Goal: Information Seeking & Learning: Learn about a topic

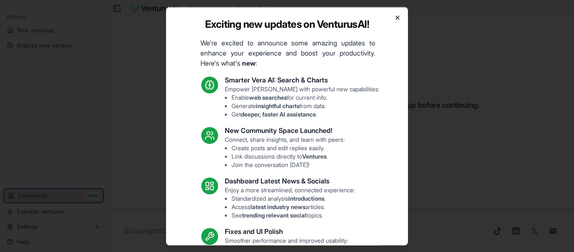
click at [396, 16] on icon "button" at bounding box center [397, 17] width 3 height 3
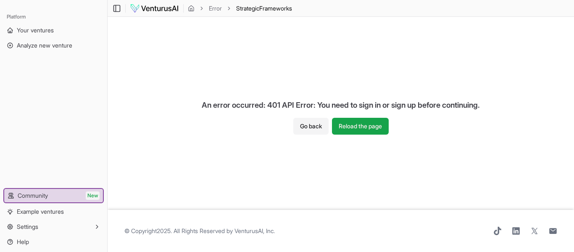
click at [371, 117] on div "An error occurred: 401 API Error: You need to sign in or sign up before continu…" at bounding box center [341, 104] width 292 height 25
click at [352, 128] on button "Reload the page" at bounding box center [360, 126] width 57 height 17
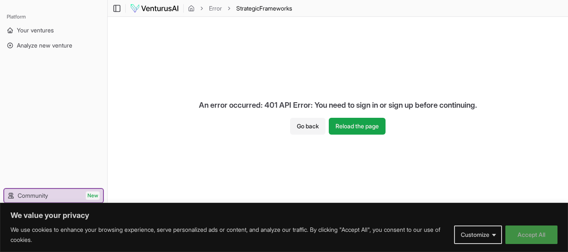
click at [526, 237] on button "Accept All" at bounding box center [531, 234] width 52 height 18
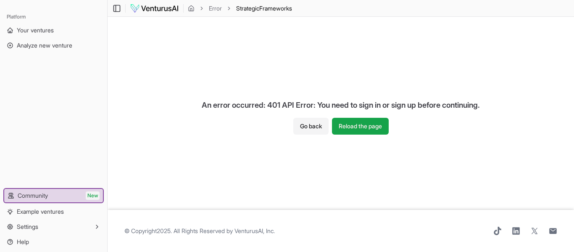
click at [574, 24] on div "An error occurred: 401 API Error: You need to sign in or sign up before continu…" at bounding box center [341, 113] width 467 height 193
click at [264, 55] on div "An error occurred: 401 API Error: You need to sign in or sign up before continu…" at bounding box center [341, 113] width 467 height 193
click at [166, 11] on img at bounding box center [154, 8] width 49 height 10
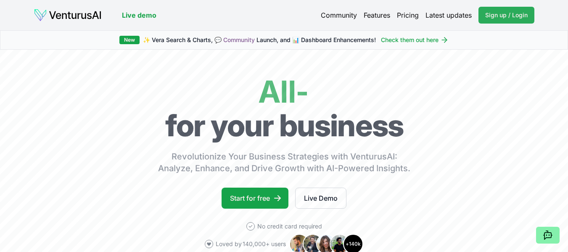
click at [517, 19] on link "Sign up / Login Login" at bounding box center [506, 15] width 56 height 17
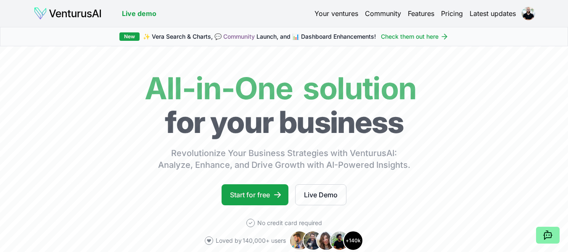
click at [343, 14] on link "Your ventures" at bounding box center [336, 13] width 44 height 10
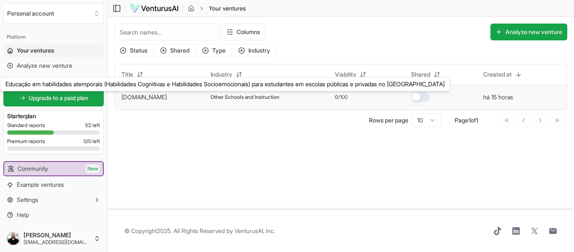
click at [146, 99] on link "Protagoniza.edu" at bounding box center [143, 96] width 45 height 7
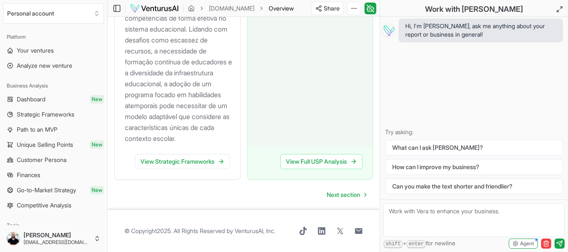
scroll to position [1271, 0]
click at [179, 162] on link "View Strategic Frameworks" at bounding box center [182, 161] width 95 height 15
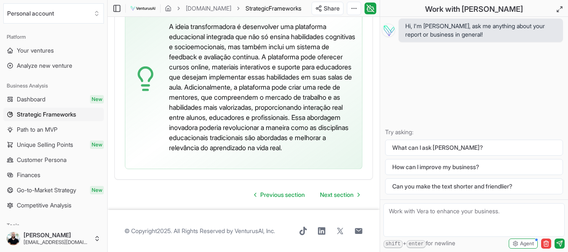
scroll to position [2756, 0]
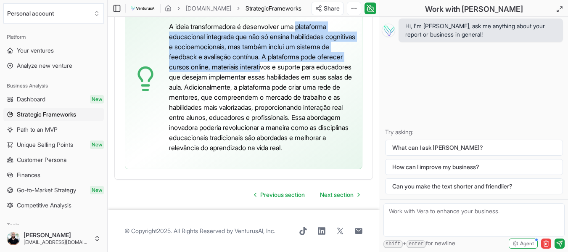
drag, startPoint x: 305, startPoint y: 59, endPoint x: 313, endPoint y: 100, distance: 42.0
click at [313, 100] on p "A ideia transformadora é desenvolver uma plataforma educacional integrada que n…" at bounding box center [262, 86] width 186 height 131
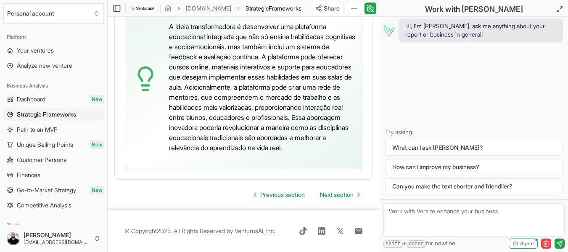
click at [276, 109] on p "A ideia transformadora é desenvolver uma plataforma educacional integrada que n…" at bounding box center [262, 86] width 186 height 131
click at [45, 50] on span "Your ventures" at bounding box center [35, 50] width 37 height 8
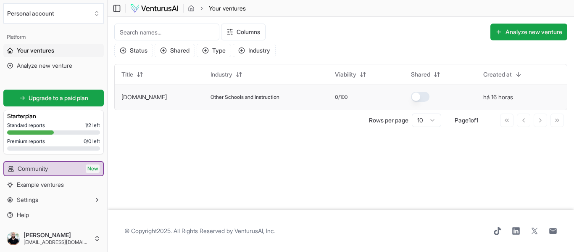
click at [422, 98] on button "button" at bounding box center [420, 97] width 18 height 10
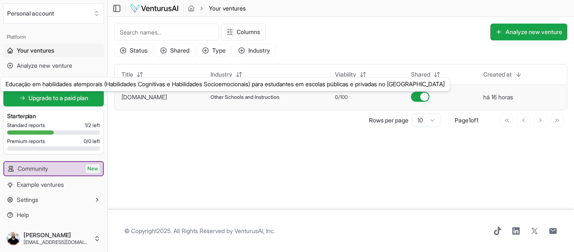
click at [144, 98] on link "Protagoniza.edu" at bounding box center [143, 96] width 45 height 7
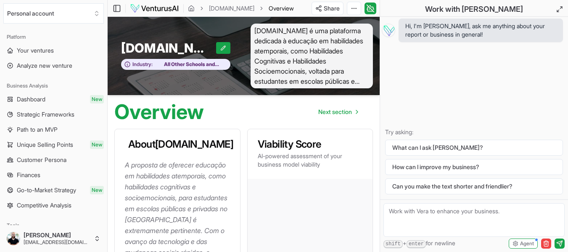
scroll to position [1271, 0]
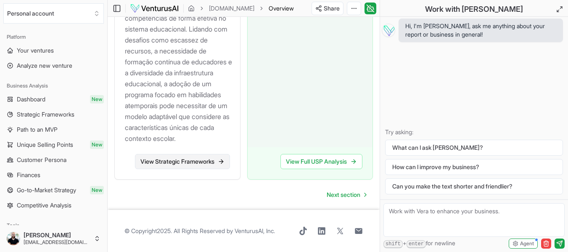
click at [182, 160] on link "View Strategic Frameworks" at bounding box center [182, 161] width 95 height 15
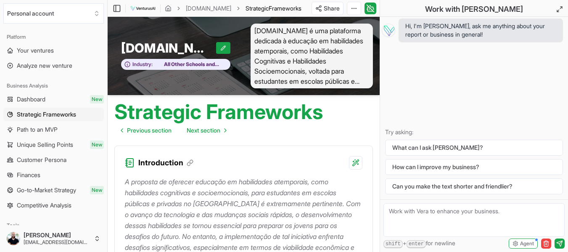
click at [205, 160] on div "Introduction" at bounding box center [244, 158] width 258 height 24
click at [256, 179] on p "A proposta de oferecer educação em habilidades atemporais, como habilidades cog…" at bounding box center [243, 241] width 237 height 131
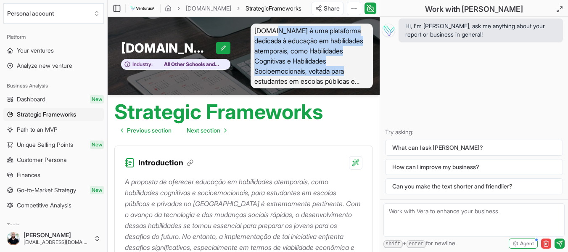
drag, startPoint x: 274, startPoint y: 31, endPoint x: 288, endPoint y: 78, distance: 49.4
click at [288, 78] on span "Protagoniza.edu é uma plataforma dedicada à educação em habilidades atemporais,…" at bounding box center [312, 56] width 123 height 65
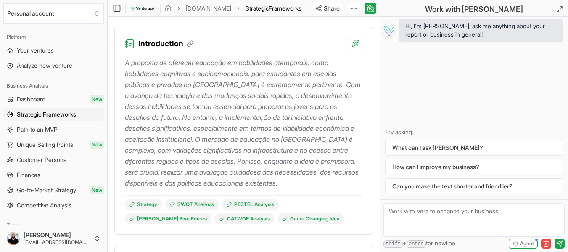
scroll to position [124, 0]
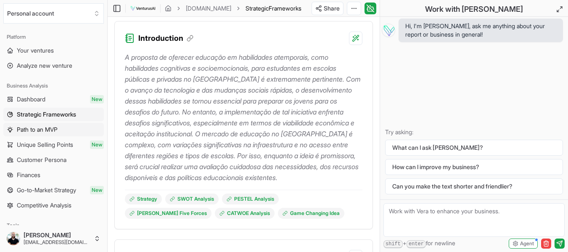
click at [37, 131] on span "Path to an MVP" at bounding box center [37, 129] width 41 height 8
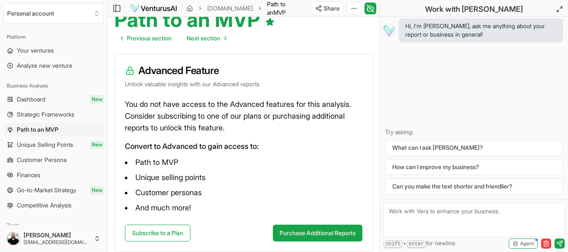
scroll to position [6, 0]
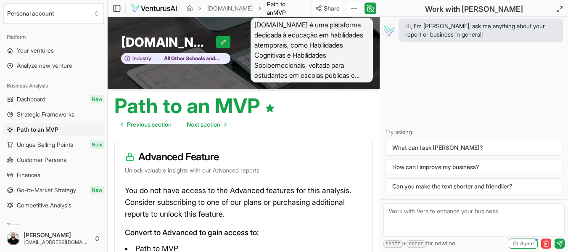
click at [50, 115] on span "Strategic Frameworks" at bounding box center [46, 114] width 58 height 8
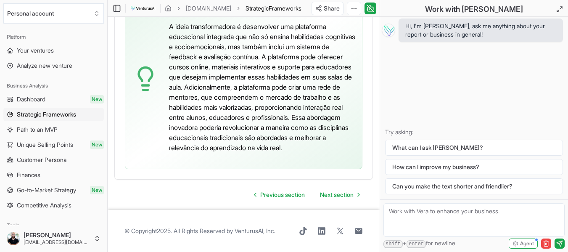
scroll to position [2740, 0]
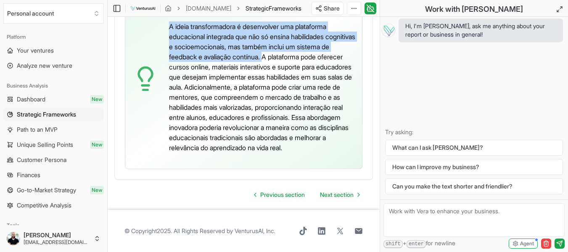
drag, startPoint x: 171, startPoint y: 76, endPoint x: 305, endPoint y: 106, distance: 137.0
click at [305, 106] on p "A ideia transformadora é desenvolver uma plataforma educacional integrada que n…" at bounding box center [262, 86] width 186 height 131
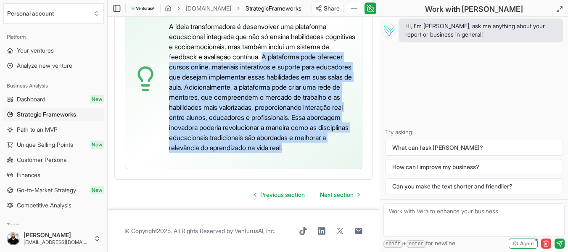
drag, startPoint x: 305, startPoint y: 106, endPoint x: 339, endPoint y: 208, distance: 107.4
click at [339, 153] on p "A ideia transformadora é desenvolver uma plataforma educacional integrada que n…" at bounding box center [262, 86] width 186 height 131
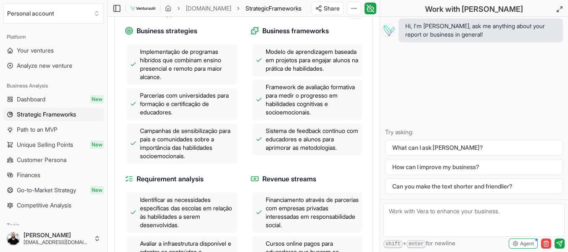
scroll to position [0, 0]
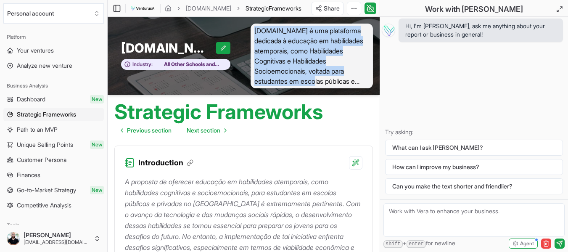
drag, startPoint x: 254, startPoint y: 29, endPoint x: 349, endPoint y: 80, distance: 107.8
click at [349, 80] on span "Protagoniza.edu é uma plataforma dedicada à educação em habilidades atemporais,…" at bounding box center [312, 56] width 123 height 65
click at [346, 80] on span "Protagoniza.edu é uma plataforma dedicada à educação em habilidades atemporais,…" at bounding box center [312, 56] width 123 height 65
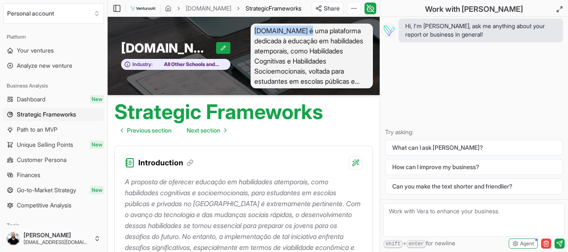
drag, startPoint x: 254, startPoint y: 30, endPoint x: 306, endPoint y: 29, distance: 52.1
click at [306, 29] on span "Protagoniza.edu é uma plataforma dedicada à educação em habilidades atemporais,…" at bounding box center [312, 56] width 123 height 65
drag, startPoint x: 306, startPoint y: 29, endPoint x: 257, endPoint y: 29, distance: 49.6
click at [257, 29] on span "Protagoniza.edu é uma plataforma dedicada à educação em habilidades atemporais,…" at bounding box center [312, 56] width 123 height 65
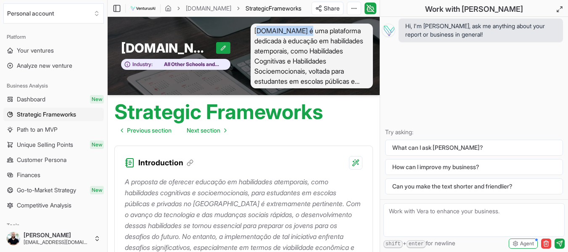
click at [257, 29] on span "Protagoniza.edu é uma plataforma dedicada à educação em habilidades atemporais,…" at bounding box center [312, 56] width 123 height 65
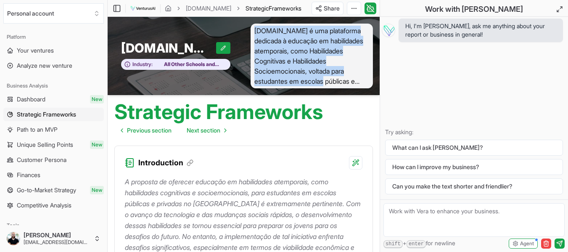
drag, startPoint x: 253, startPoint y: 30, endPoint x: 358, endPoint y: 81, distance: 116.2
click at [358, 81] on span "Protagoniza.edu é uma plataforma dedicada à educação em habilidades atemporais,…" at bounding box center [312, 56] width 123 height 65
drag, startPoint x: 253, startPoint y: 30, endPoint x: 360, endPoint y: 83, distance: 119.4
click at [360, 83] on span "Protagoniza.edu é uma plataforma dedicada à educação em habilidades atemporais,…" at bounding box center [312, 56] width 123 height 65
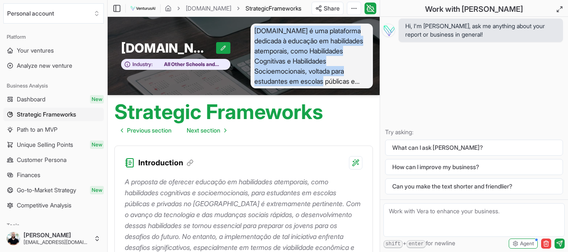
copy span "Protagoniza.edu é uma plataforma dedicada à educação em habilidades atemporais,…"
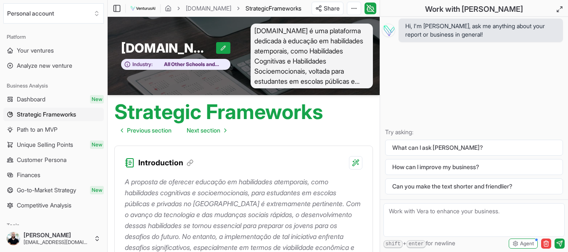
click at [380, 110] on div "Work with Vera Hi, I'm Vera, ask me anything about your report or business in g…" at bounding box center [474, 126] width 188 height 252
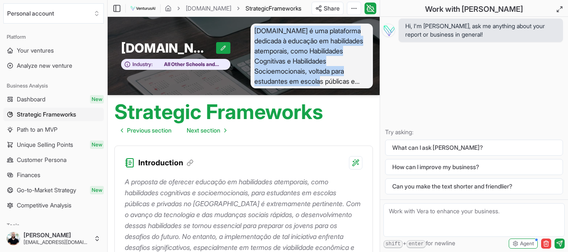
drag, startPoint x: 255, startPoint y: 29, endPoint x: 358, endPoint y: 79, distance: 114.7
click at [358, 79] on span "Protagoniza.edu é uma plataforma dedicada à educação em habilidades atemporais,…" at bounding box center [312, 56] width 123 height 65
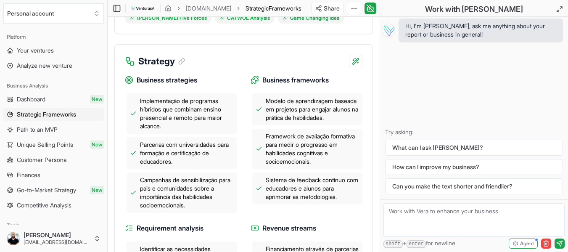
scroll to position [314, 0]
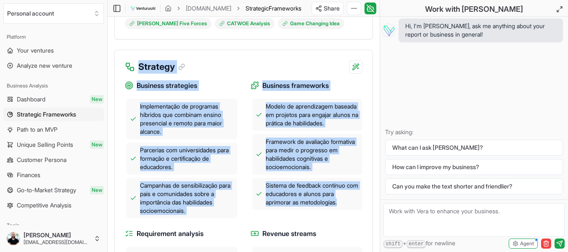
drag, startPoint x: 140, startPoint y: 66, endPoint x: 360, endPoint y: 219, distance: 268.7
click at [360, 219] on div "Strategy Business strategies Implementação de programas híbridos que combinam e…" at bounding box center [243, 213] width 259 height 327
copy div "Strategy Business strategies Implementação de programas híbridos que combinam e…"
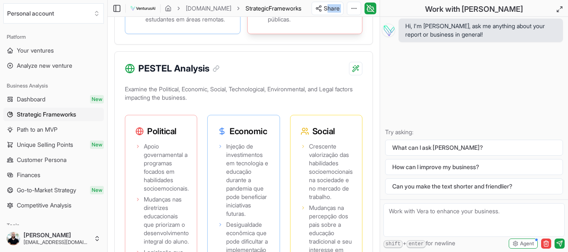
scroll to position [984, 0]
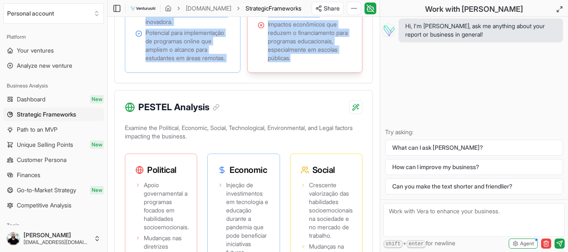
drag, startPoint x: 145, startPoint y: 61, endPoint x: 340, endPoint y: 96, distance: 199.1
copy div "Strengths Fornecimento de habilidades essenciais para o futuro, aumentando a em…"
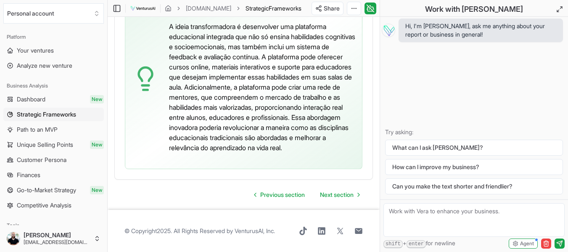
scroll to position [2775, 0]
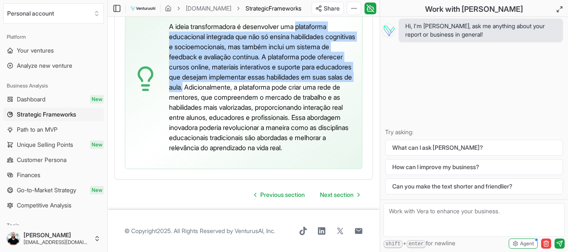
drag, startPoint x: 305, startPoint y: 39, endPoint x: 278, endPoint y: 101, distance: 67.4
click at [278, 101] on p "A ideia transformadora é desenvolver uma plataforma educacional integrada que n…" at bounding box center [262, 86] width 186 height 131
copy p "plataforma educacional integrada que não só ensina habilidades cognitivas e soc…"
click at [194, 59] on p "A ideia transformadora é desenvolver uma plataforma educacional integrada que n…" at bounding box center [262, 86] width 186 height 131
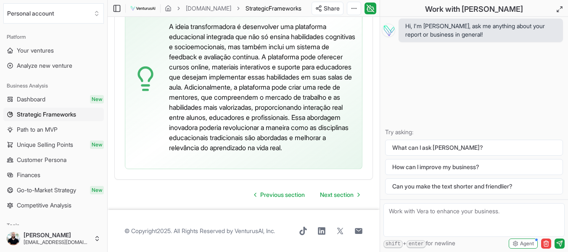
scroll to position [2732, 0]
